Goal: Task Accomplishment & Management: Use online tool/utility

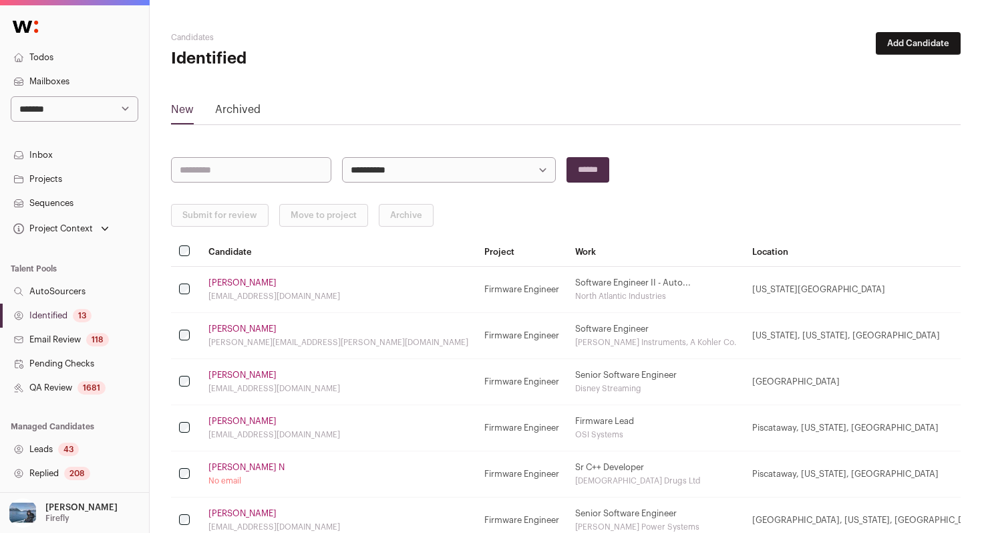
click at [108, 315] on link "Identified 13" at bounding box center [74, 315] width 149 height 24
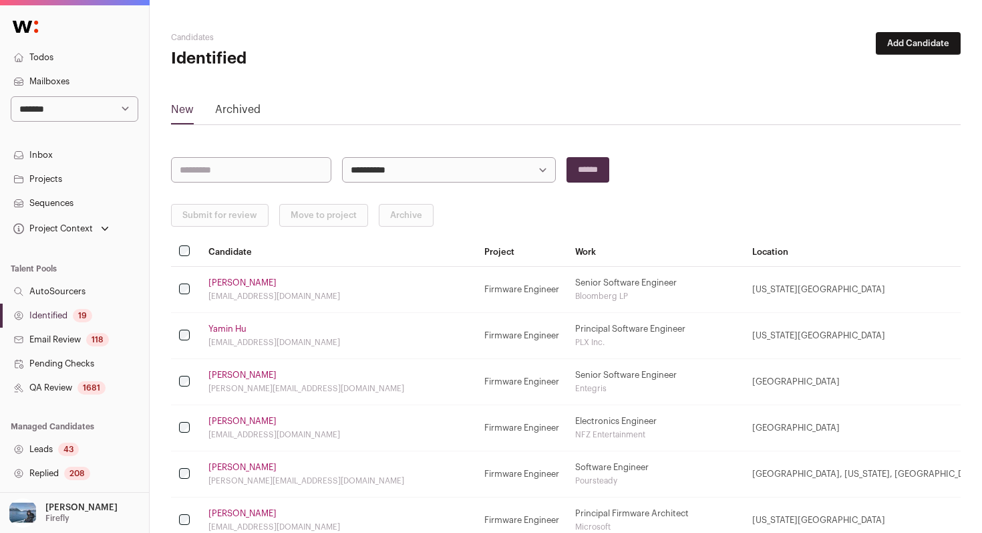
click at [75, 315] on div "19" at bounding box center [82, 315] width 19 height 13
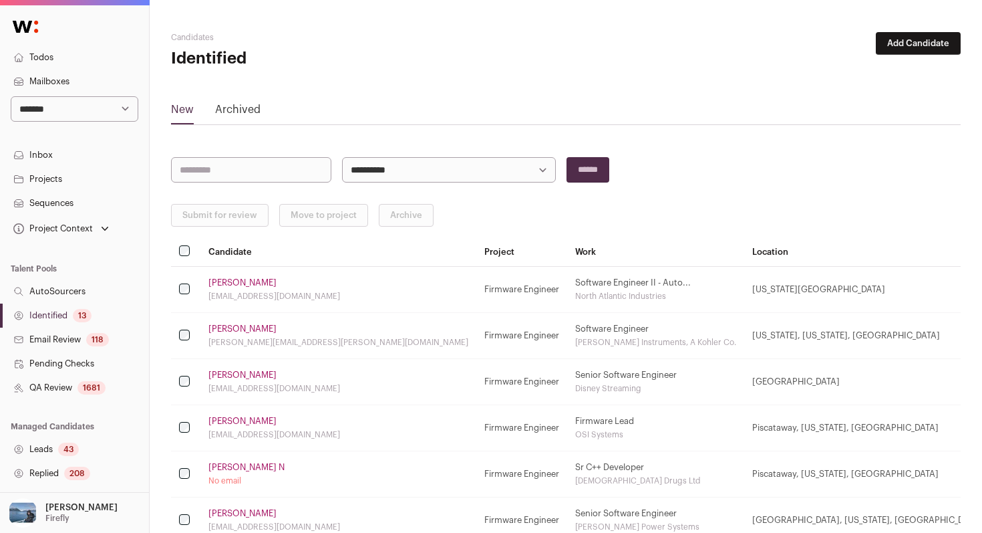
click at [75, 315] on div "13" at bounding box center [82, 315] width 19 height 13
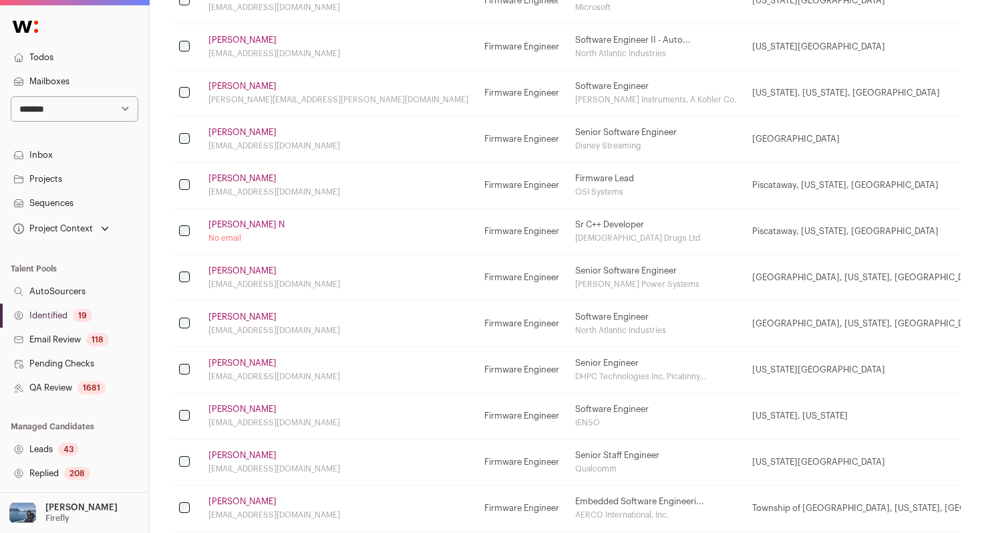
scroll to position [684, 0]
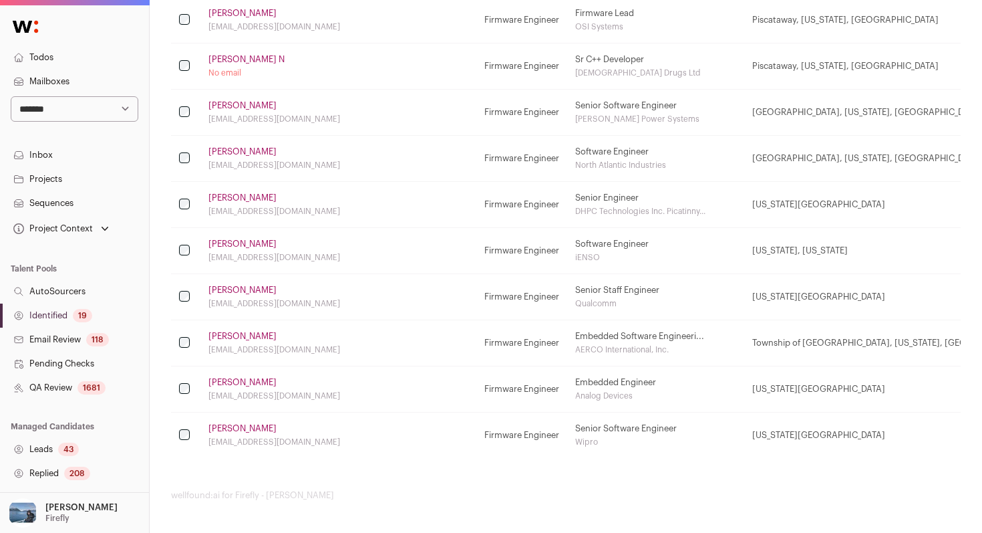
click at [104, 314] on link "Identified 19" at bounding box center [74, 315] width 149 height 24
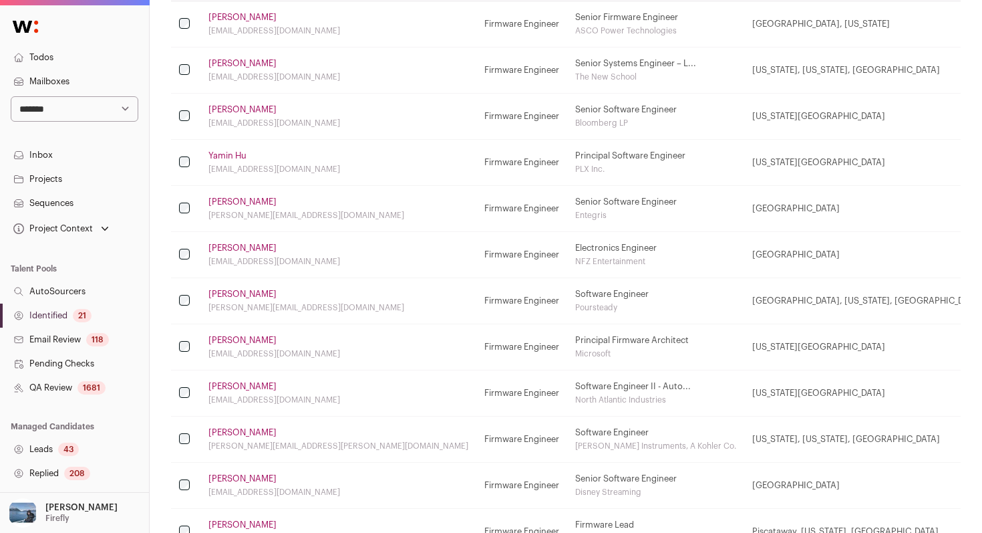
scroll to position [0, 0]
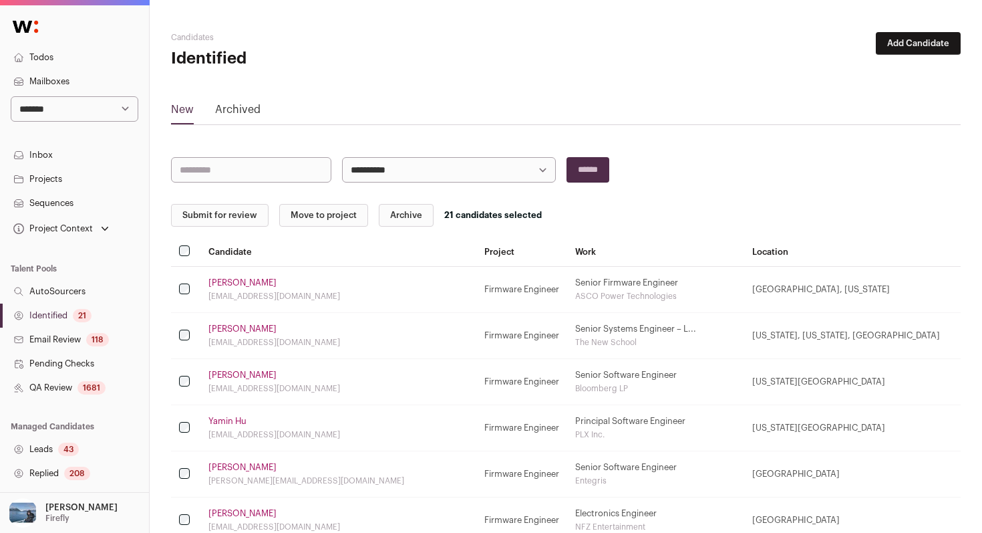
click at [230, 204] on button "Submit for review" at bounding box center [220, 215] width 98 height 23
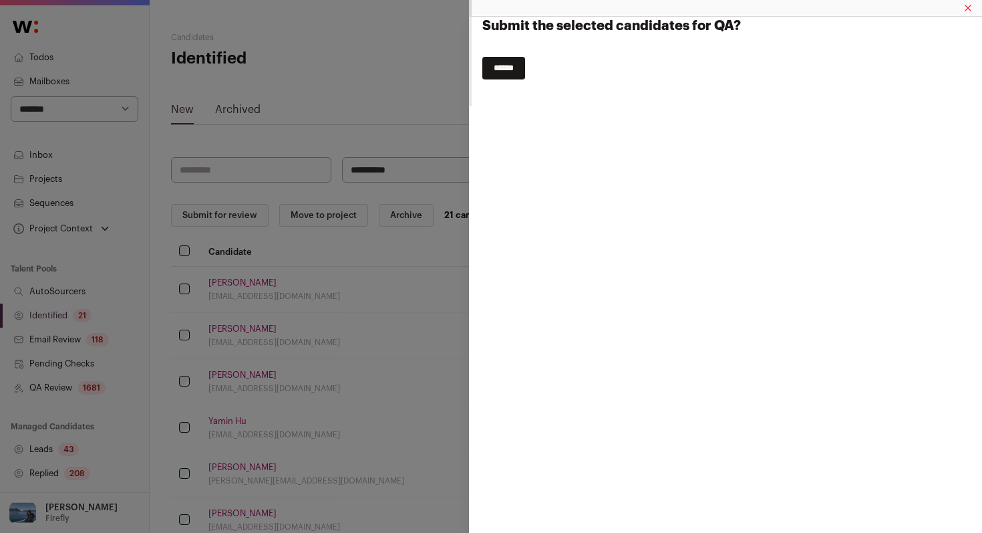
click at [503, 73] on input "******" at bounding box center [503, 68] width 43 height 23
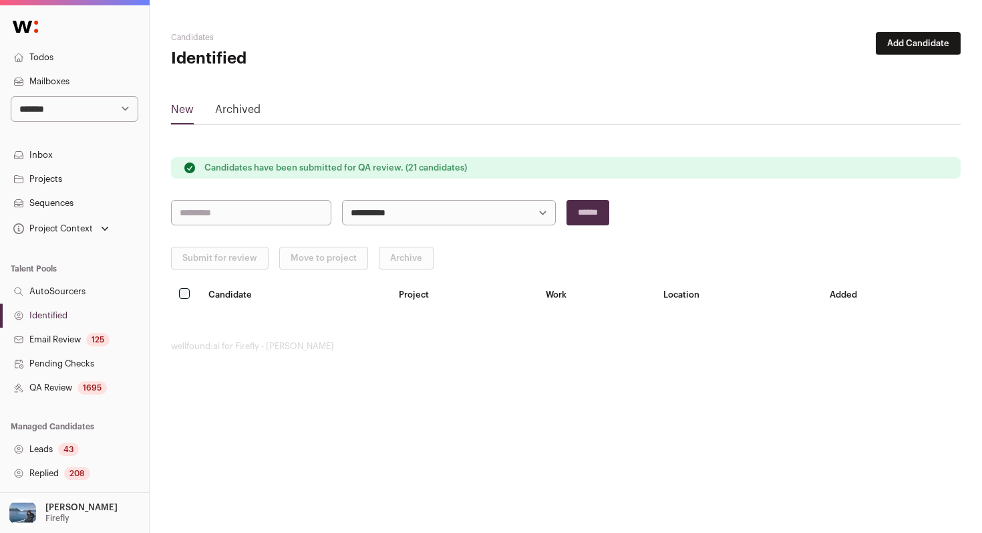
click at [112, 387] on link "QA Review 1695" at bounding box center [74, 388] width 149 height 24
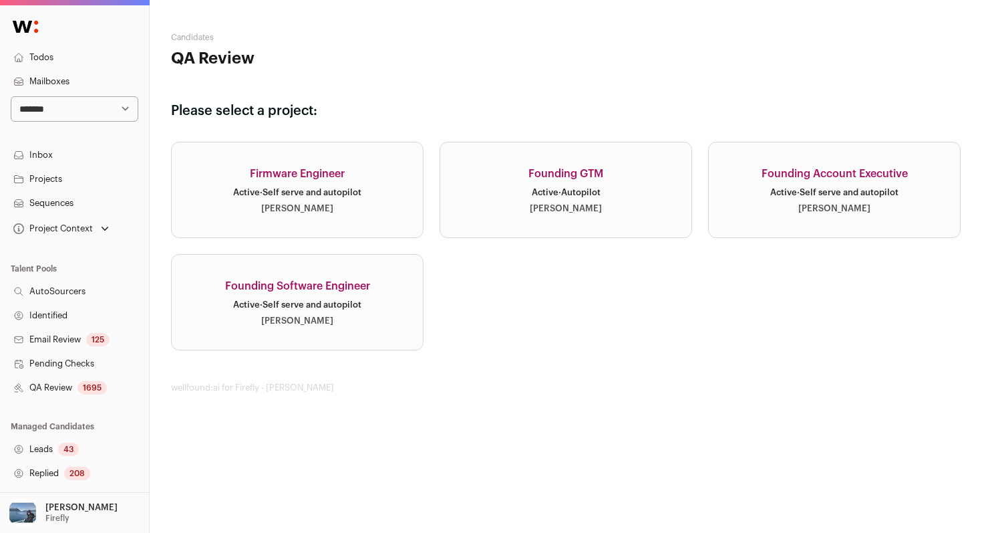
click at [369, 220] on link "Firmware Engineer Active · Self serve and autopilot [PERSON_NAME]" at bounding box center [297, 190] width 253 height 96
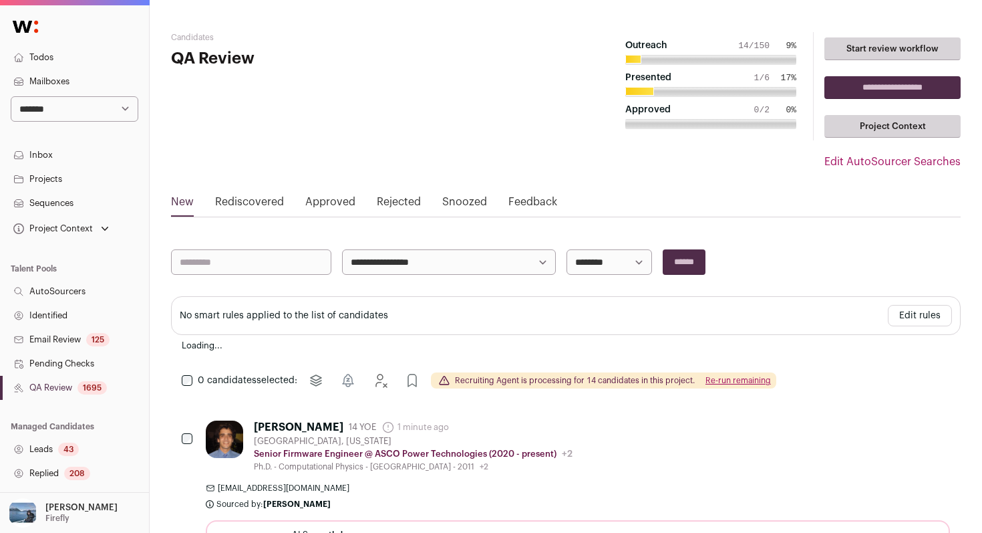
click at [317, 165] on hgroup "Candidates QA Review" at bounding box center [302, 118] width 263 height 172
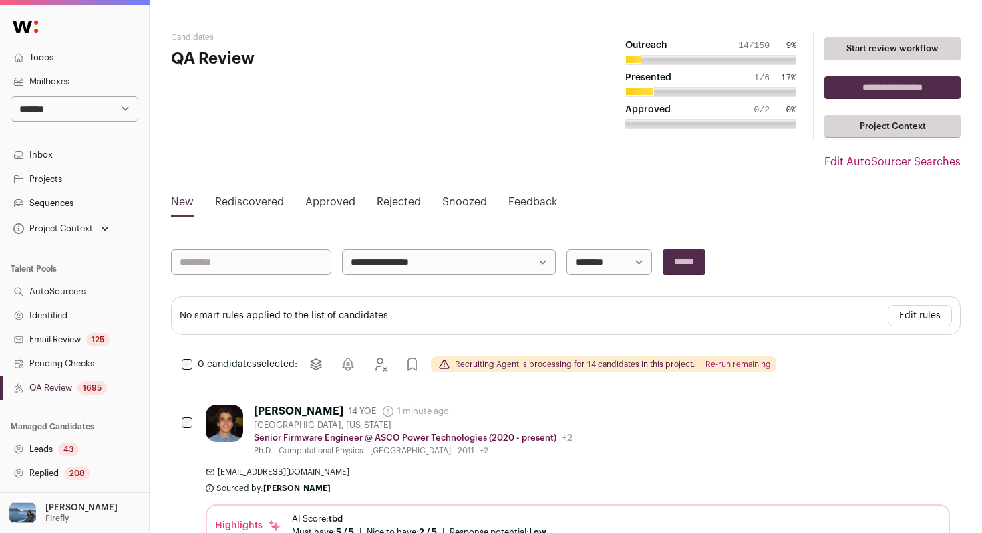
click at [619, 262] on select "**********" at bounding box center [610, 261] width 86 height 25
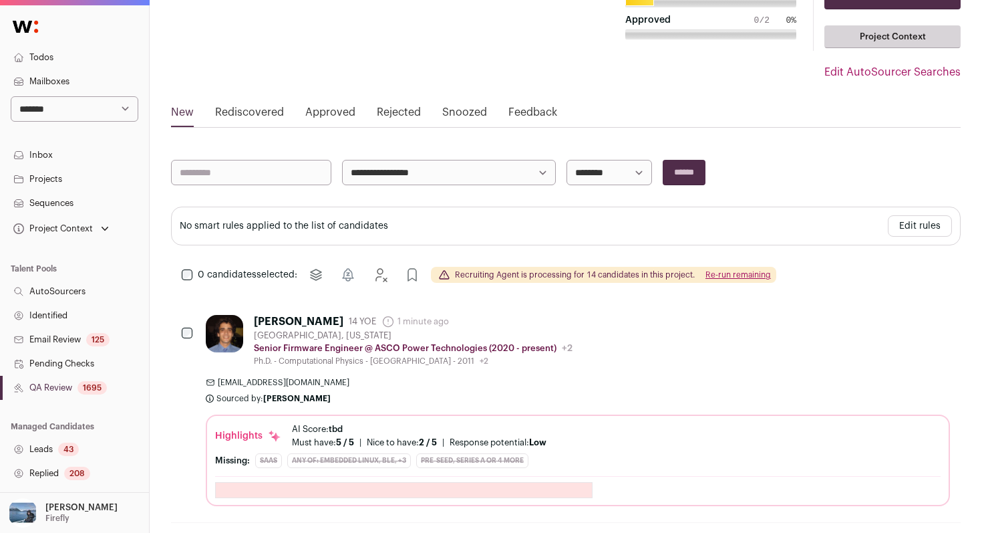
scroll to position [92, 0]
